Goal: Navigation & Orientation: Find specific page/section

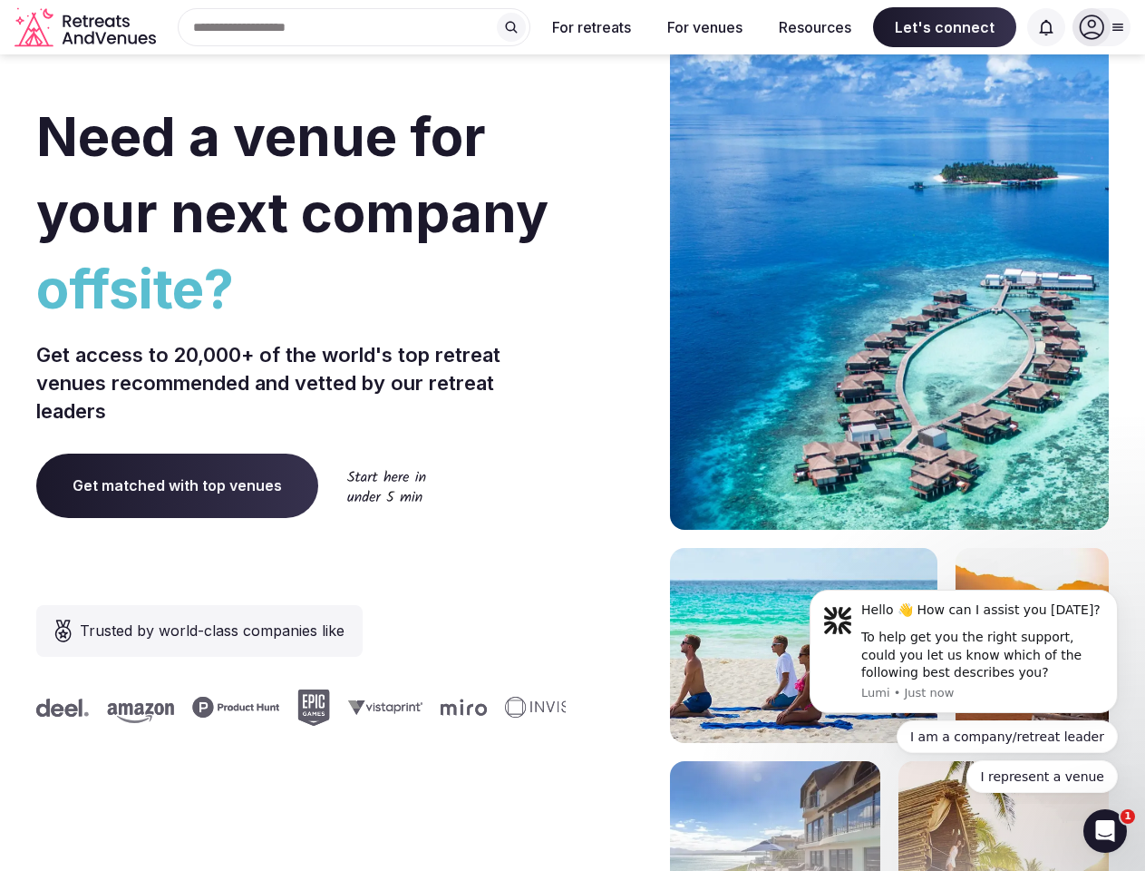
click at [572, 435] on div "Need a venue for your next company offsite? Get access to 20,000+ of the world'…" at bounding box center [572, 542] width 1073 height 1093
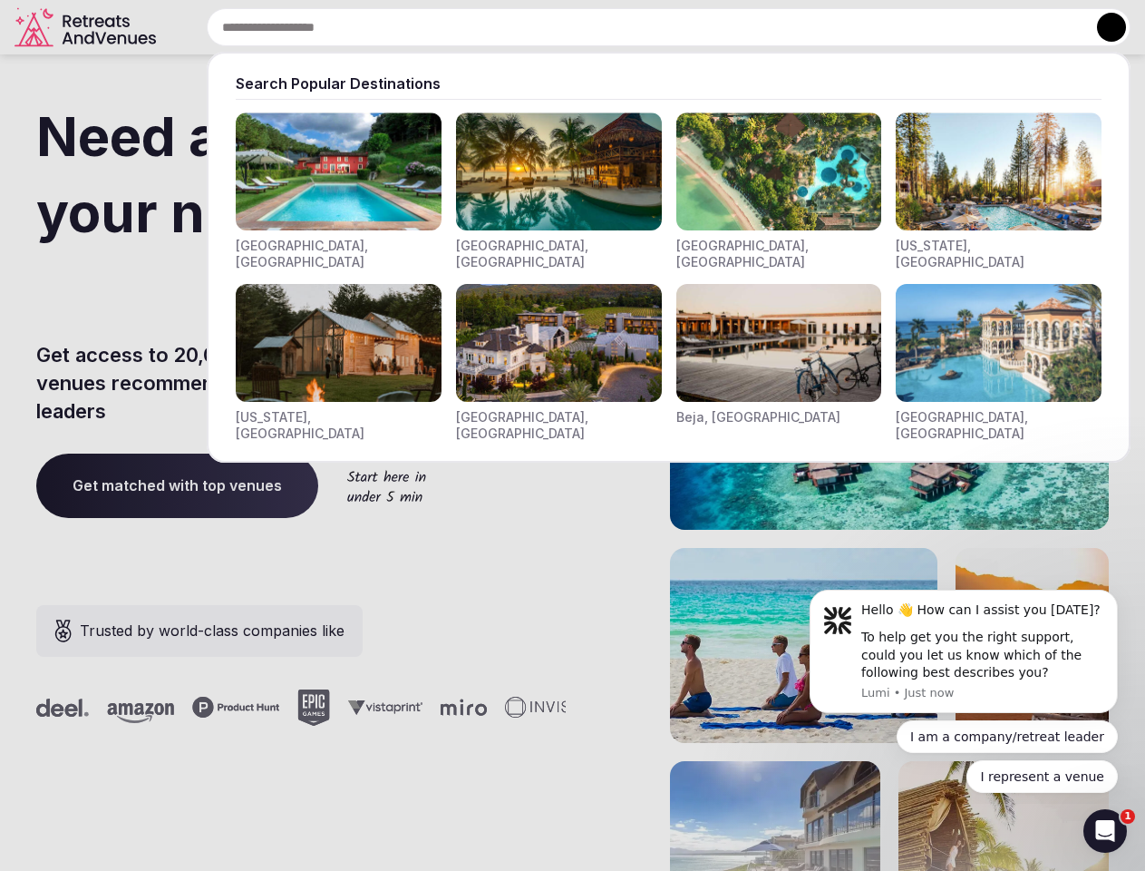
click at [355, 27] on div "Search Popular Destinations [GEOGRAPHIC_DATA], [GEOGRAPHIC_DATA] [GEOGRAPHIC_DA…" at bounding box center [647, 27] width 968 height 38
click at [511, 27] on input "text" at bounding box center [669, 27] width 924 height 38
click at [592, 27] on input "text" at bounding box center [669, 27] width 924 height 38
click at [705, 27] on input "text" at bounding box center [669, 27] width 924 height 38
click at [815, 27] on input "text" at bounding box center [669, 27] width 924 height 38
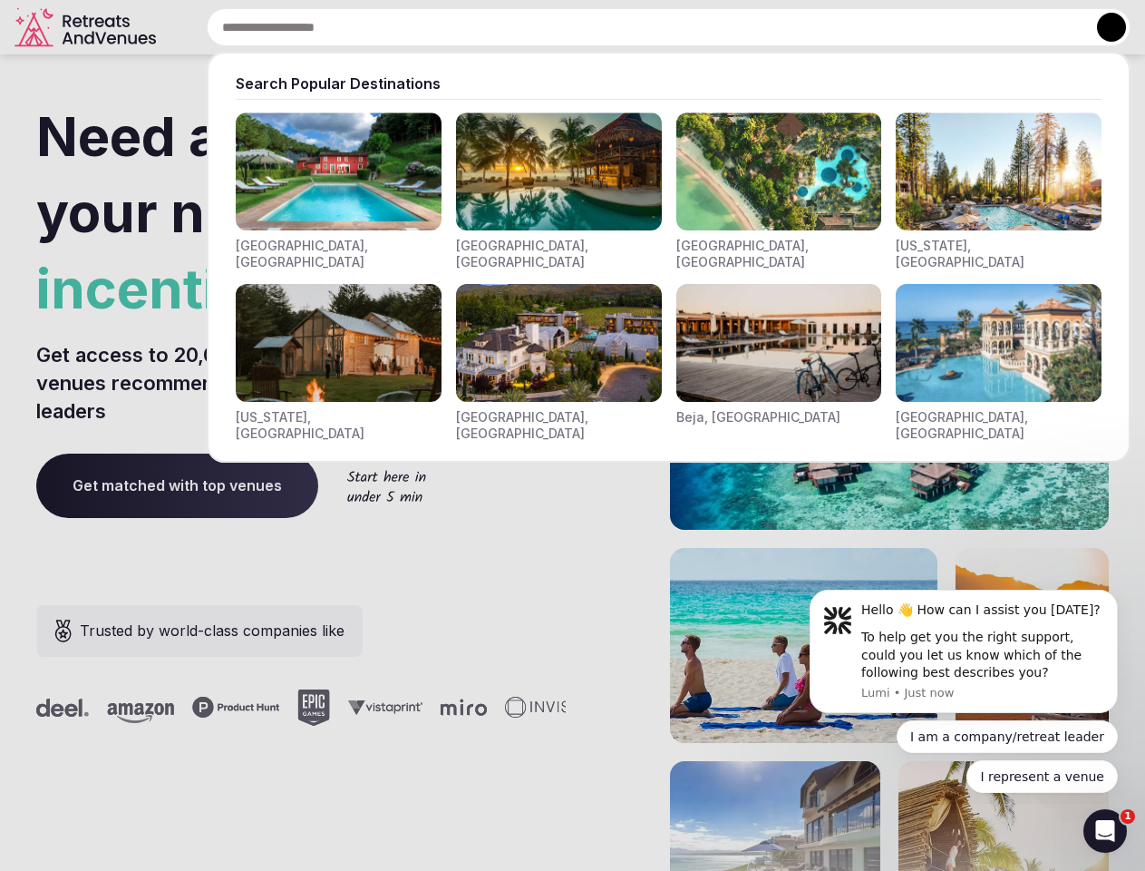
click at [945, 27] on input "text" at bounding box center [669, 27] width 924 height 38
click at [1046, 27] on input "text" at bounding box center [669, 27] width 924 height 38
click at [1102, 27] on button at bounding box center [1111, 27] width 29 height 29
